Goal: Information Seeking & Learning: Learn about a topic

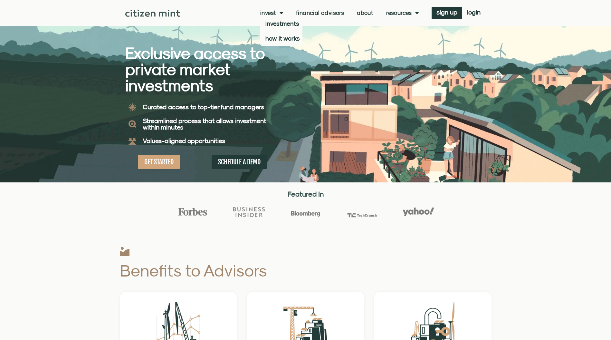
click at [273, 13] on link "Invest" at bounding box center [271, 13] width 23 height 6
click at [270, 13] on link "Invest" at bounding box center [271, 13] width 23 height 6
click at [272, 26] on link "investments" at bounding box center [281, 23] width 42 height 15
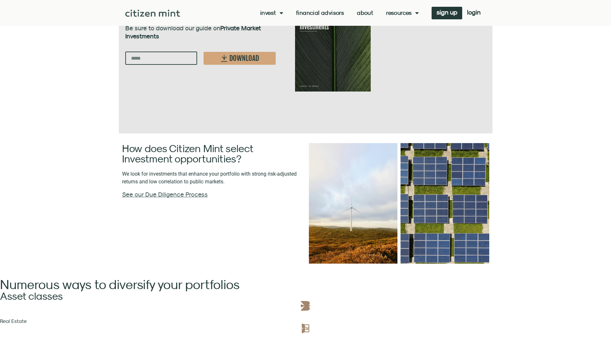
scroll to position [1184, 0]
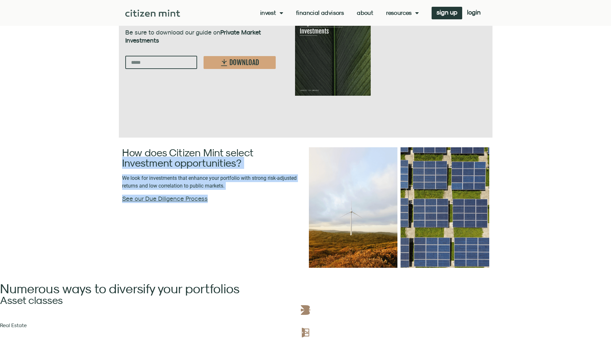
drag, startPoint x: 115, startPoint y: 158, endPoint x: 234, endPoint y: 195, distance: 124.2
click at [234, 195] on section "How does Citizen Mint select Investment opportunities? We look for investments …" at bounding box center [305, 207] width 611 height 133
click at [234, 195] on p "See our Due Diligence Process" at bounding box center [212, 199] width 180 height 8
drag, startPoint x: 234, startPoint y: 195, endPoint x: 198, endPoint y: 146, distance: 60.5
click at [198, 146] on div "How does Citizen Mint select Investment opportunities? We look for investments …" at bounding box center [212, 207] width 187 height 127
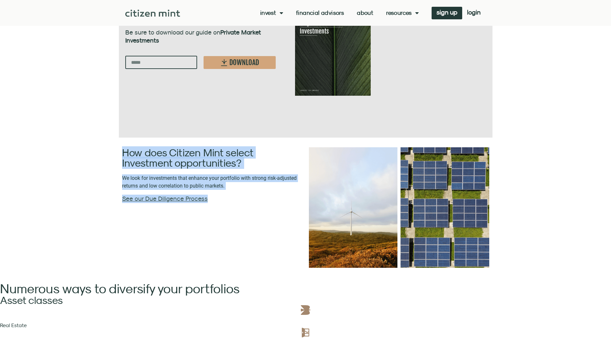
click at [198, 146] on div "How does Citizen Mint select Investment opportunities? We look for investments …" at bounding box center [212, 207] width 187 height 127
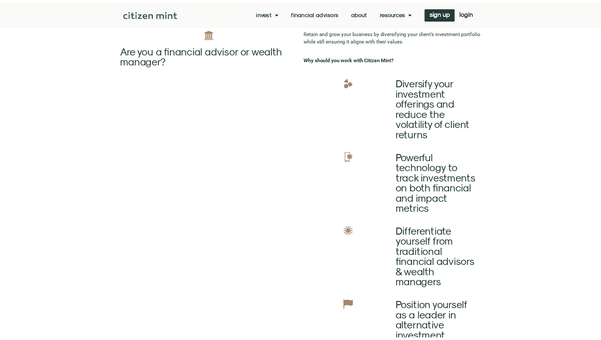
scroll to position [0, 0]
